Goal: Find specific page/section: Find specific page/section

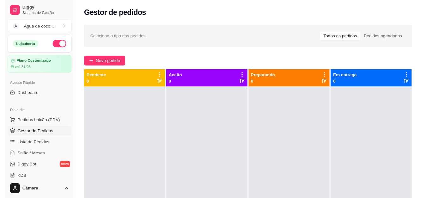
scroll to position [23, 0]
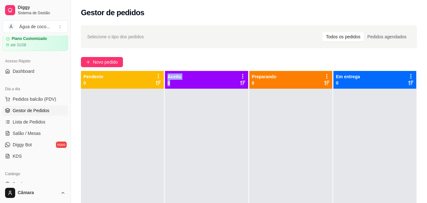
drag, startPoint x: 167, startPoint y: 76, endPoint x: 180, endPoint y: 87, distance: 15.7
click at [180, 87] on div "Aceito 0" at bounding box center [206, 80] width 83 height 18
click at [187, 56] on div "Selecione o tipo dos pedidos Todos os pedidos Pedidos agendados Novo pedido Pen…" at bounding box center [249, 150] width 356 height 259
drag, startPoint x: 84, startPoint y: 75, endPoint x: 104, endPoint y: 87, distance: 22.5
click at [104, 87] on div "Pendente 0" at bounding box center [122, 80] width 83 height 18
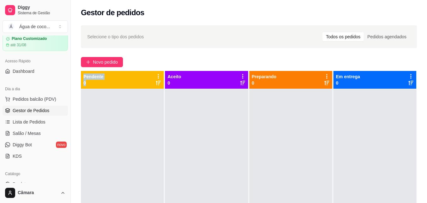
click at [104, 87] on div "Pendente 0" at bounding box center [122, 80] width 83 height 18
drag, startPoint x: 83, startPoint y: 77, endPoint x: 104, endPoint y: 77, distance: 20.5
click at [104, 77] on div "Pendente 0" at bounding box center [122, 79] width 78 height 13
click at [143, 45] on div "Selecione o tipo dos pedidos Todos os pedidos Pedidos agendados" at bounding box center [249, 36] width 336 height 23
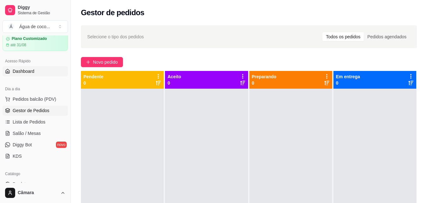
click at [46, 68] on link "Dashboard" at bounding box center [35, 71] width 65 height 10
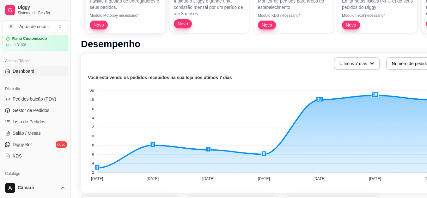
scroll to position [103, 0]
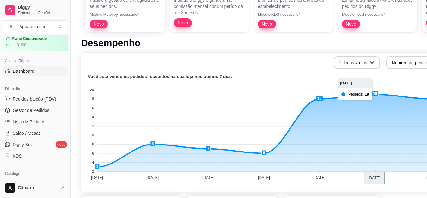
click at [373, 93] on foreignobject at bounding box center [263, 128] width 357 height 111
click at [362, 97] on foreignobject at bounding box center [263, 128] width 357 height 111
click at [377, 132] on foreignobject at bounding box center [263, 128] width 357 height 111
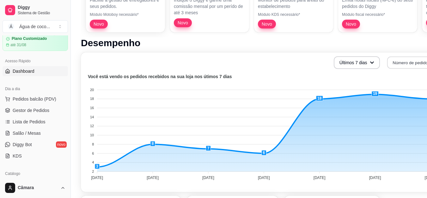
click at [398, 60] on button "Número de pedidos" at bounding box center [414, 63] width 55 height 12
click at [392, 92] on li "Total em reais de pedidos" at bounding box center [391, 89] width 58 height 10
